Goal: Task Accomplishment & Management: Manage account settings

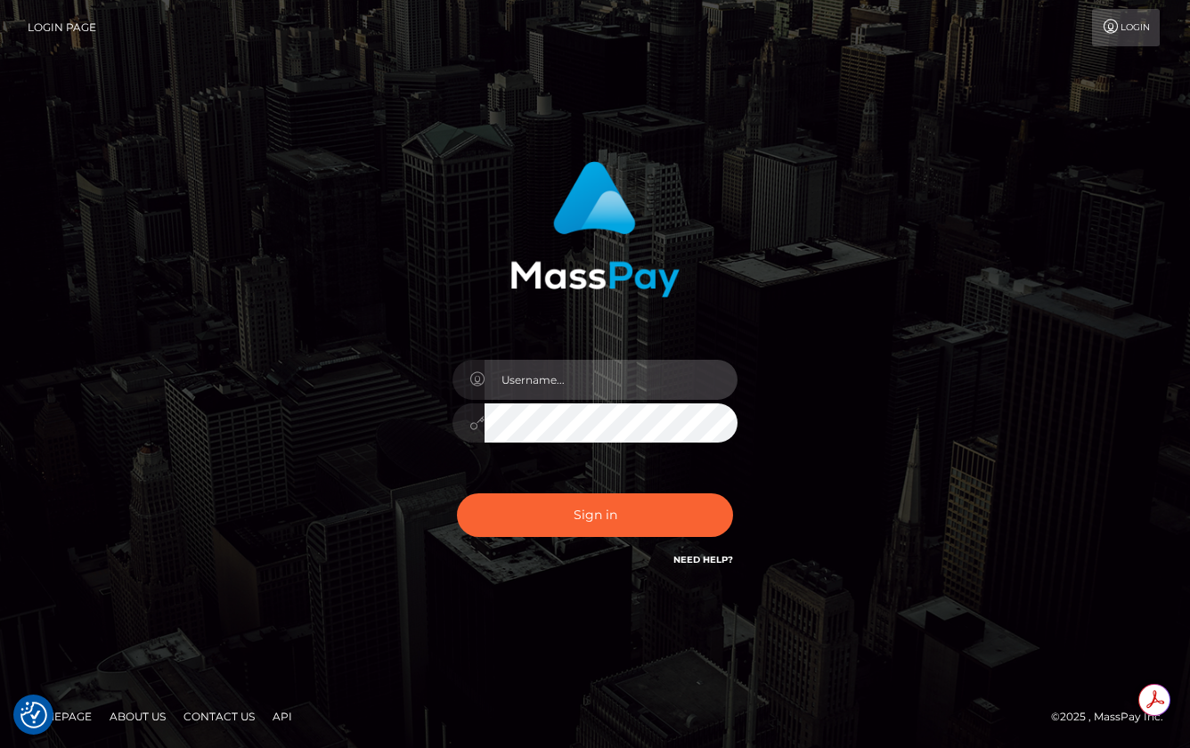
click at [574, 383] on input "text" at bounding box center [610, 380] width 253 height 40
type input "roberto.jstv"
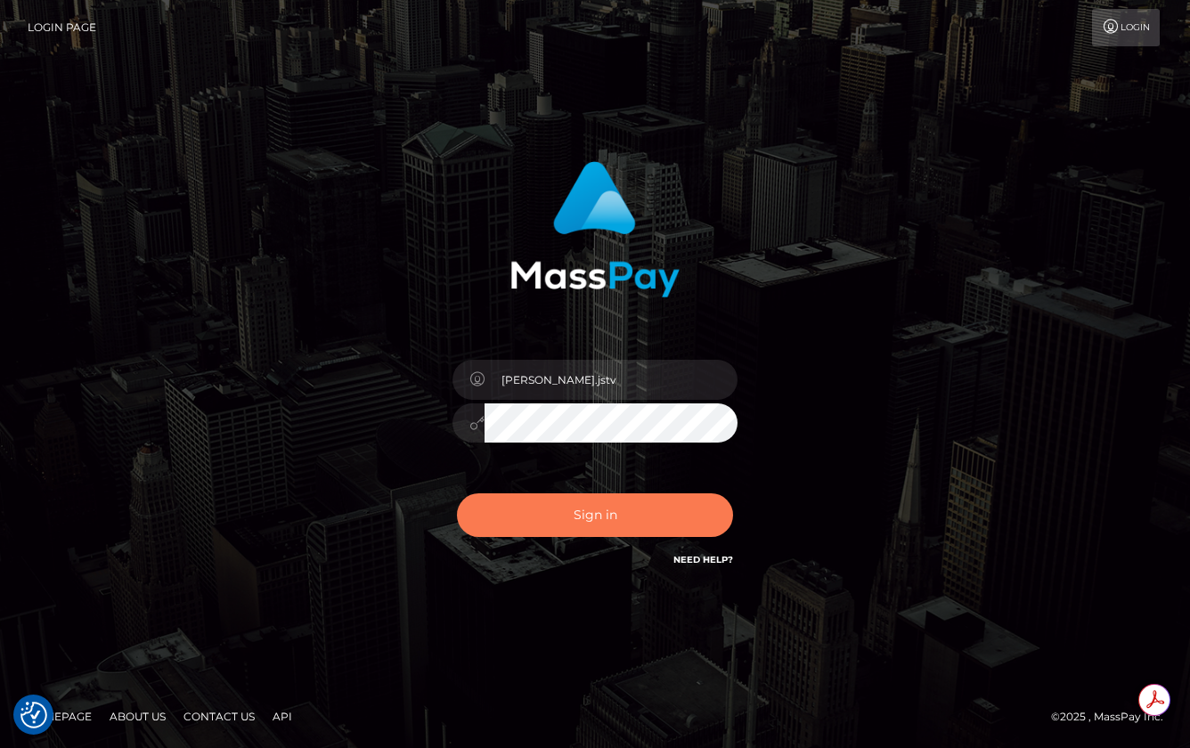
click at [604, 523] on button "Sign in" at bounding box center [595, 515] width 276 height 44
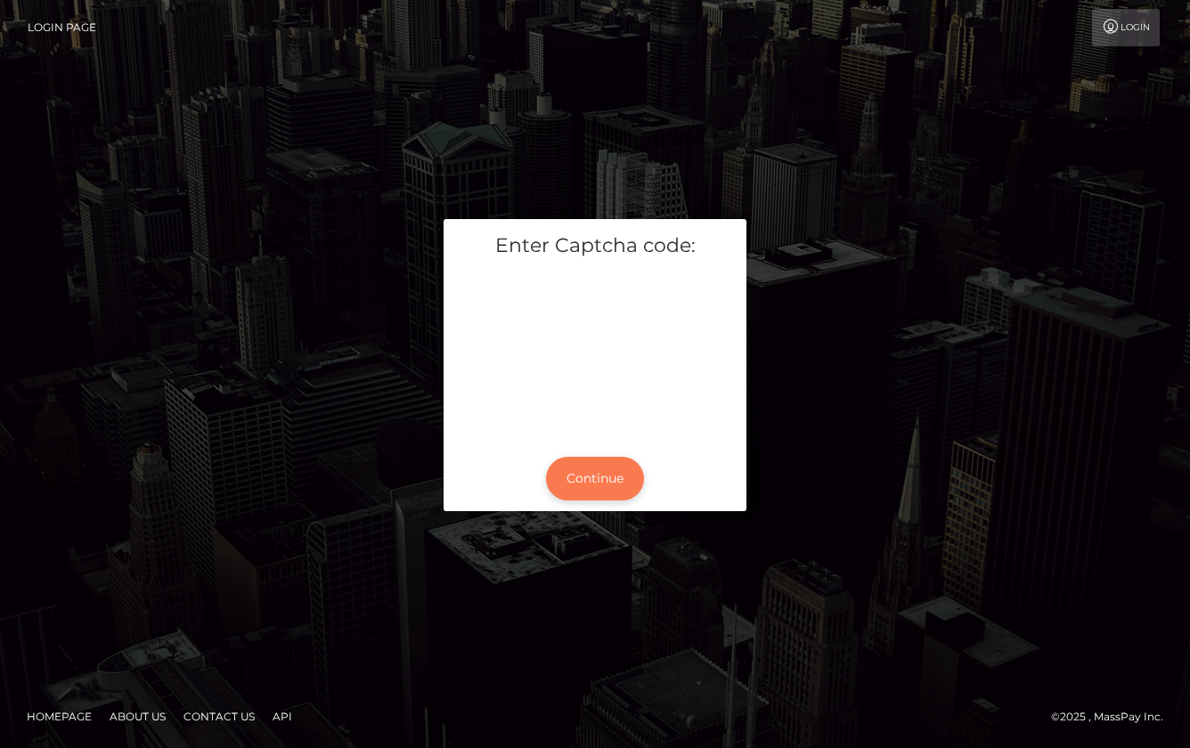
click at [599, 475] on button "Continue" at bounding box center [595, 479] width 98 height 44
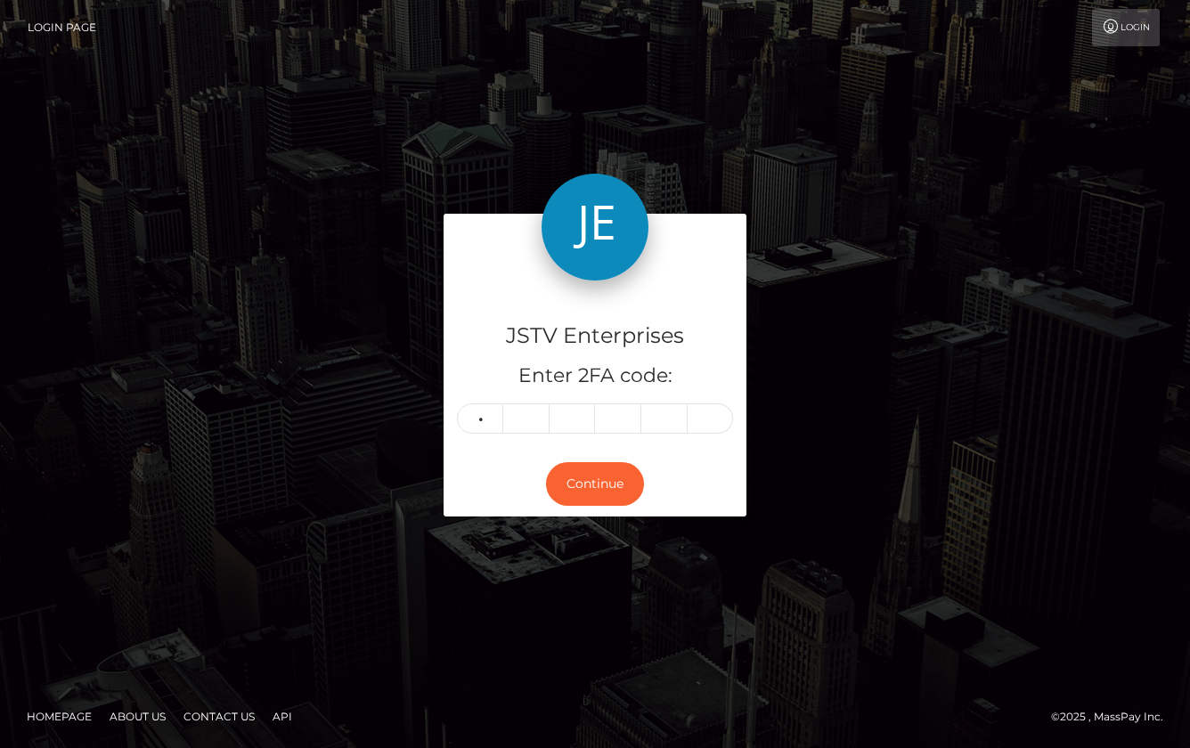
type input "9"
type input "0"
type input "7"
type input "6"
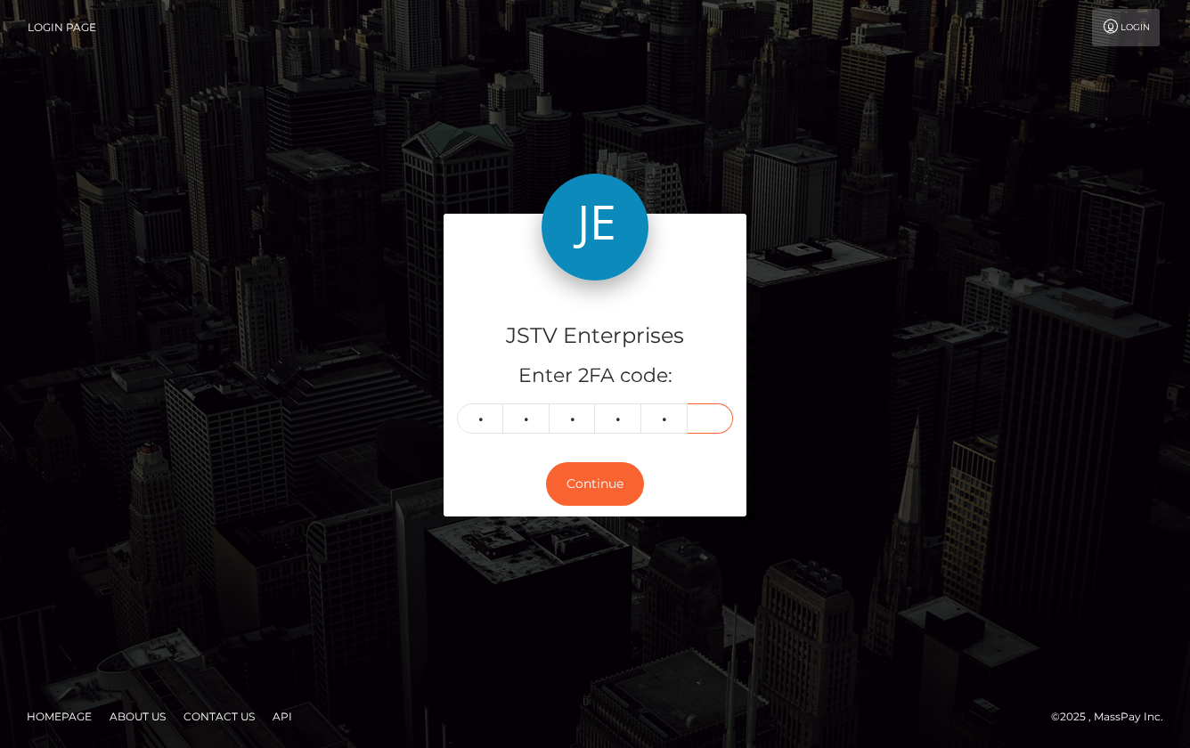
type input "3"
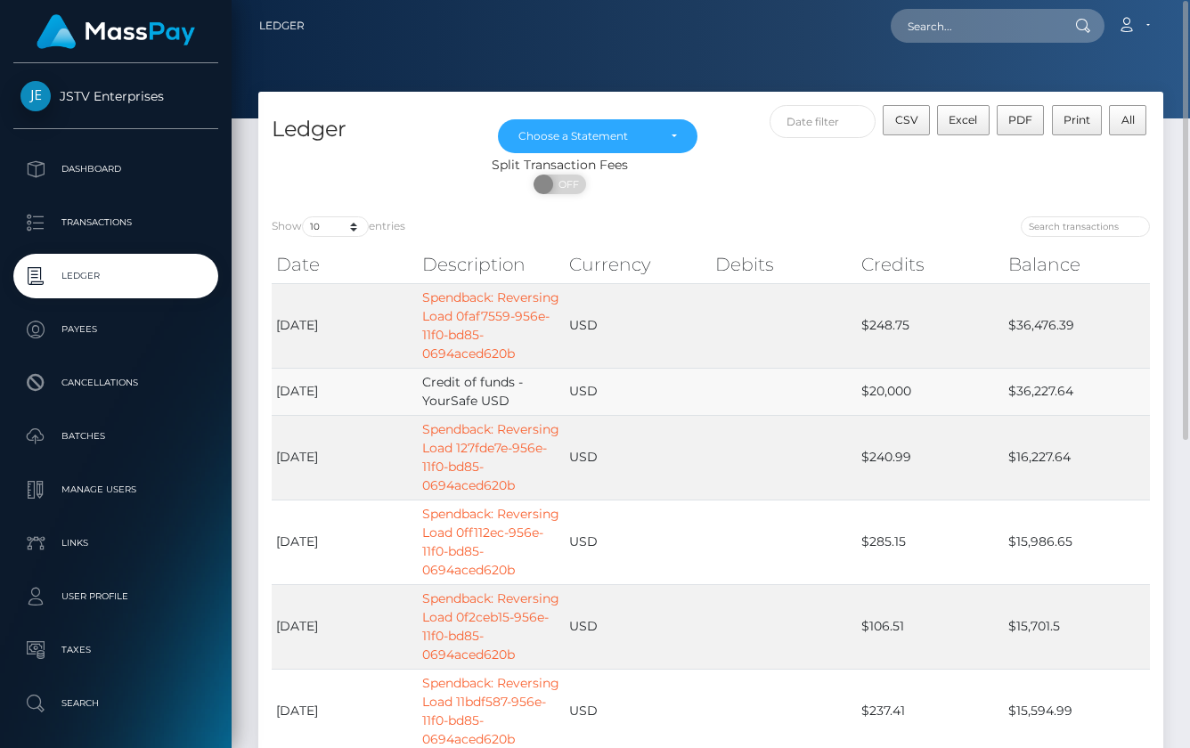
scroll to position [3, 0]
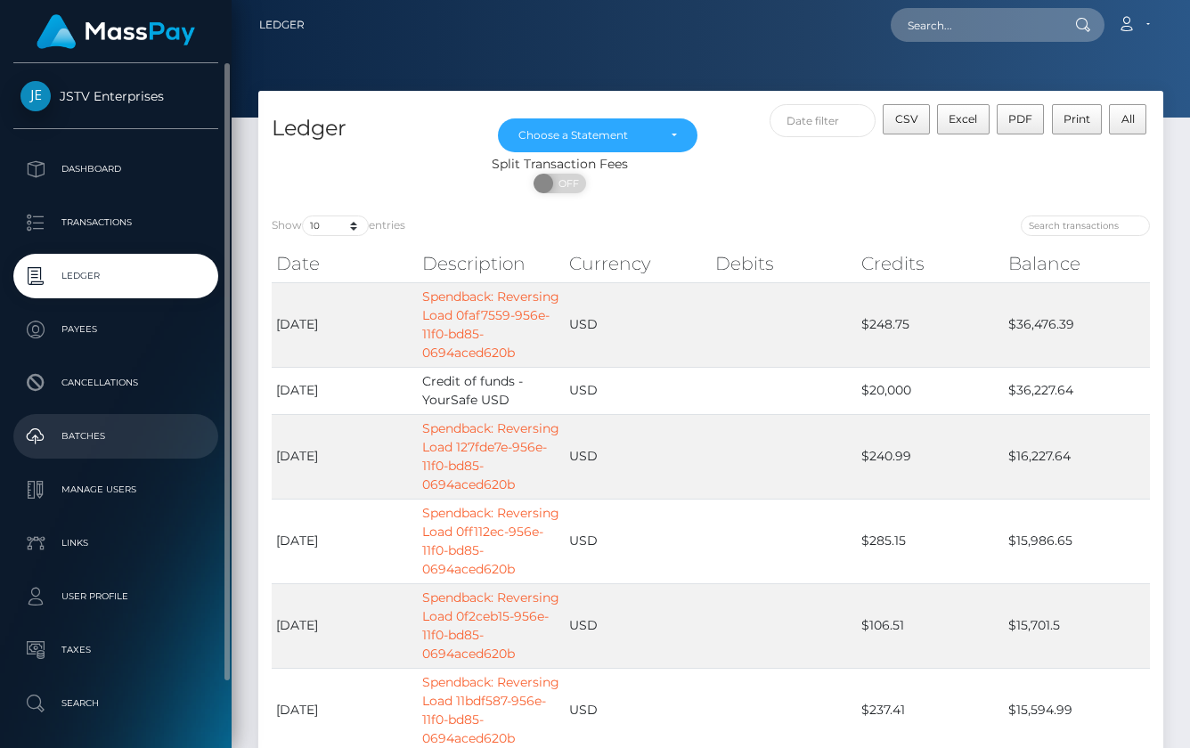
click at [85, 435] on p "Batches" at bounding box center [115, 436] width 191 height 27
